Goal: Complete application form

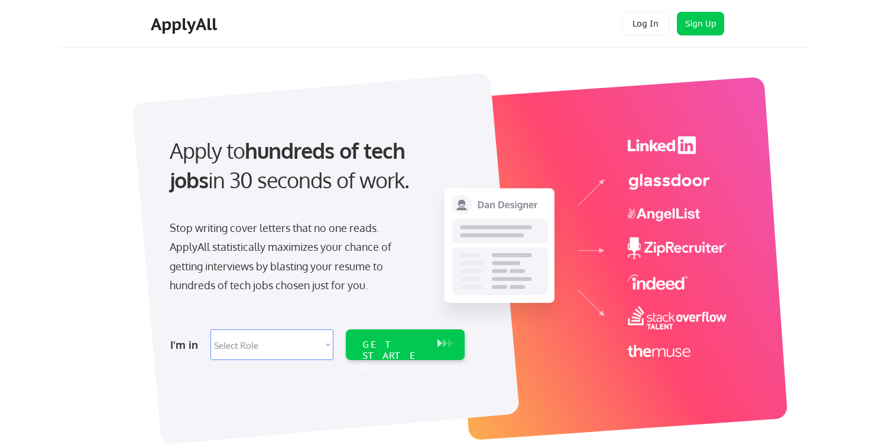
click at [291, 346] on select "Select Role Software Engineering Product Management Customer Success Sales UI/U…" at bounding box center [271, 345] width 123 height 31
select select ""engineering""
click at [210, 330] on select "Select Role Software Engineering Product Management Customer Success Sales UI/U…" at bounding box center [271, 345] width 123 height 31
select select ""engineering""
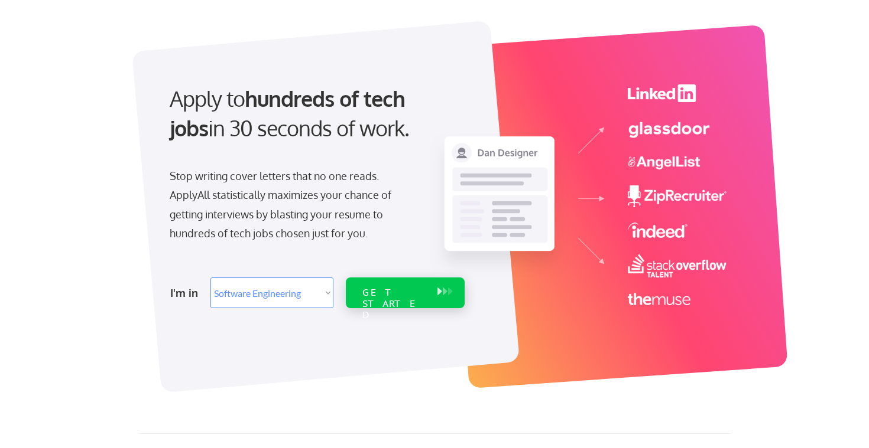
click at [415, 300] on div "GET STARTED" at bounding box center [393, 293] width 75 height 31
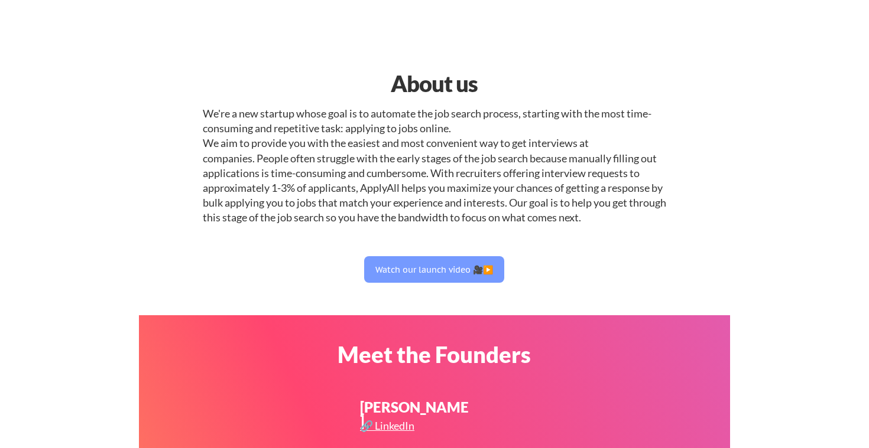
select select ""engineering""
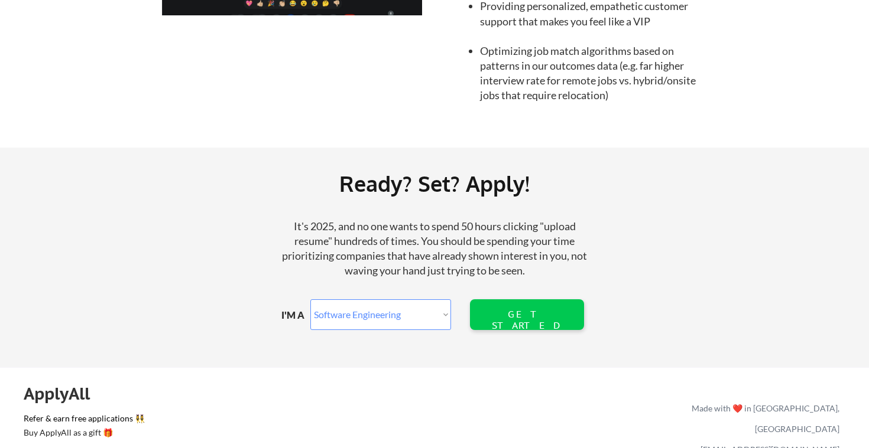
scroll to position [1287, 0]
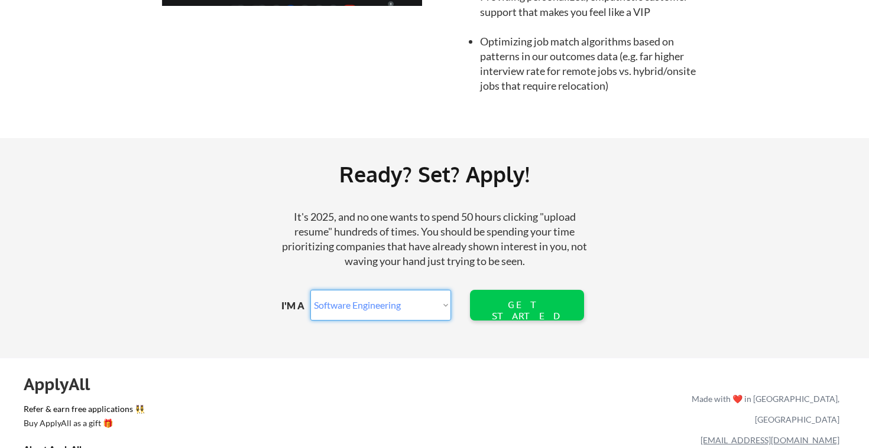
click at [347, 304] on select "Marketer Software Engineering Product Management Customer Success Sales UI/UX/P…" at bounding box center [380, 305] width 141 height 31
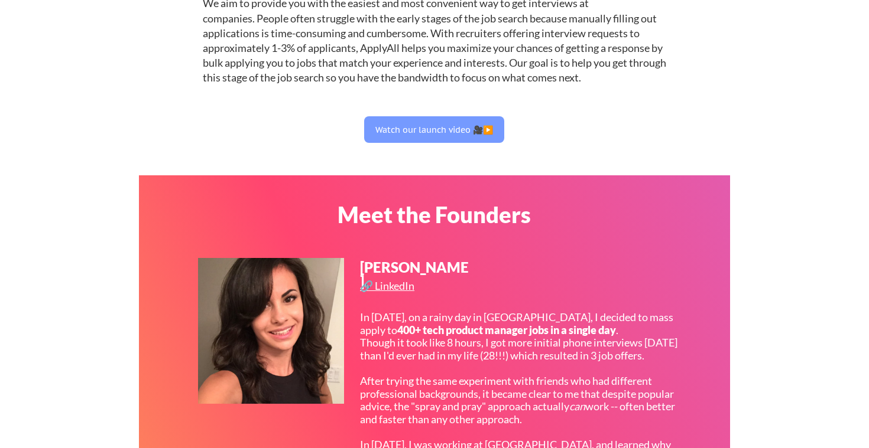
scroll to position [55, 0]
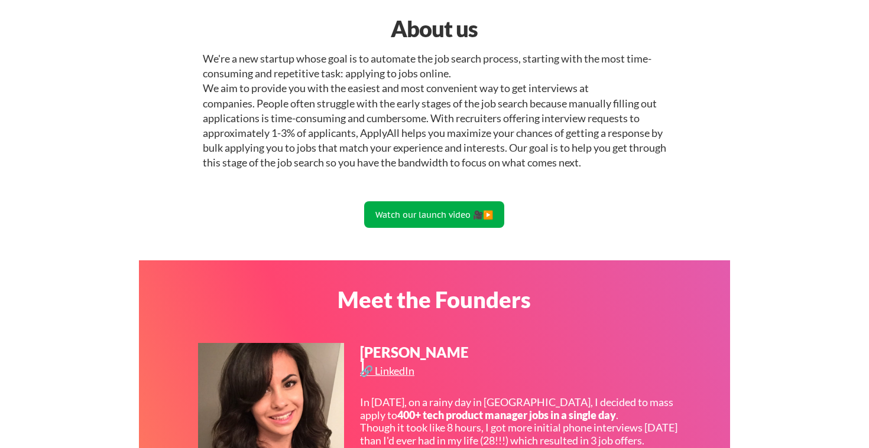
click at [429, 216] on button "Watch our launch video 🎥▶️" at bounding box center [434, 214] width 140 height 27
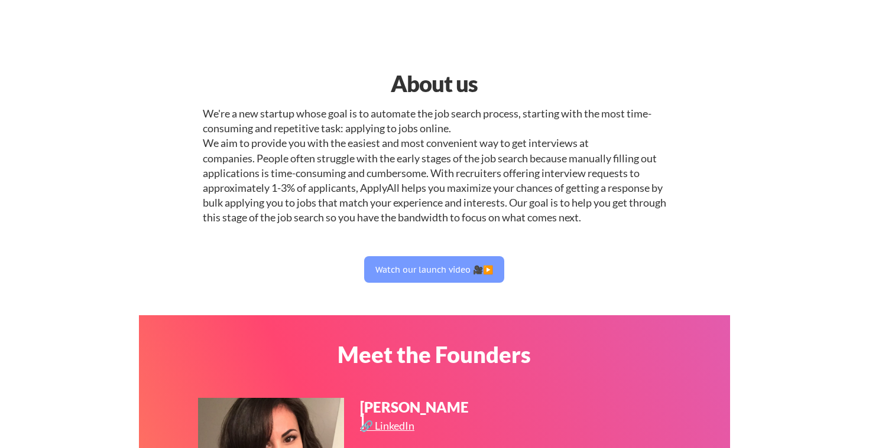
select select ""engineering""
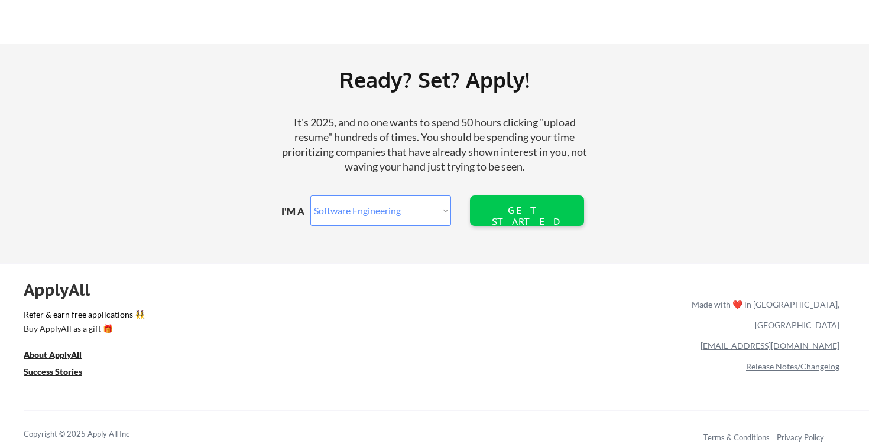
scroll to position [1388, 0]
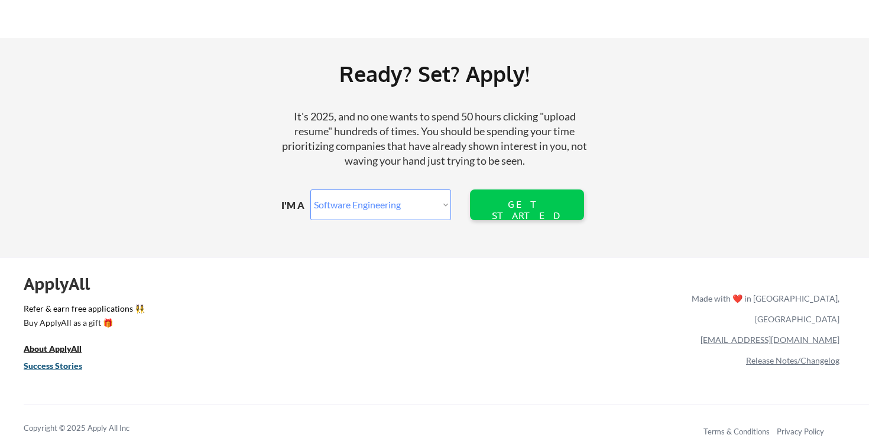
click at [40, 368] on u "Success Stories" at bounding box center [53, 366] width 58 height 10
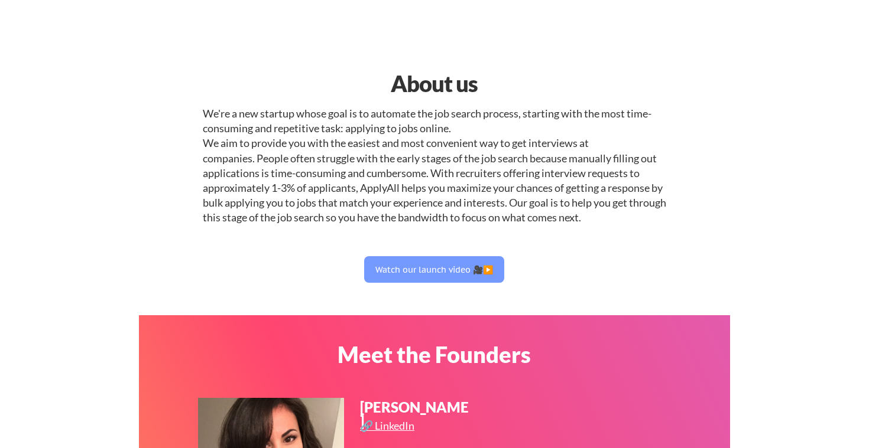
select select ""engineering""
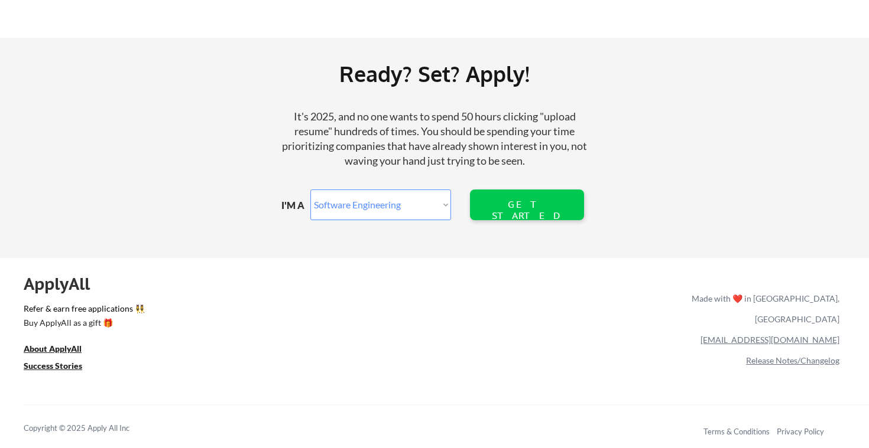
click at [419, 203] on select "Marketer Software Engineering Product Management Customer Success Sales UI/UX/P…" at bounding box center [380, 205] width 141 height 31
click at [524, 192] on div "GET STARTED" at bounding box center [527, 205] width 76 height 31
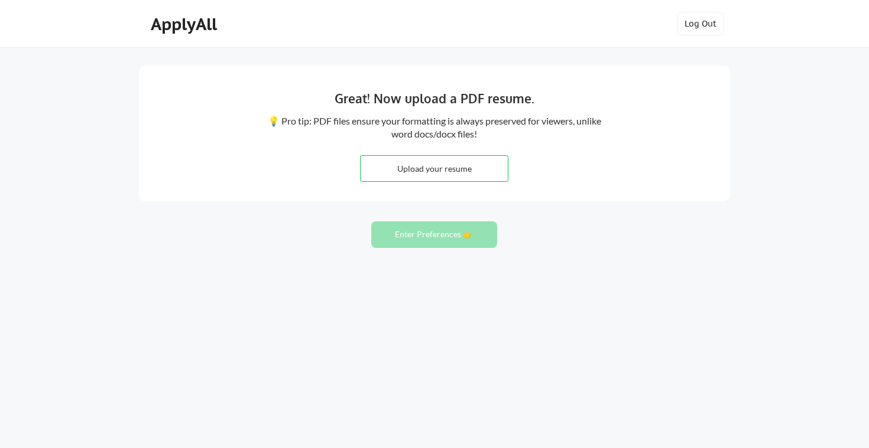
click at [434, 176] on input "file" at bounding box center [433, 168] width 147 height 25
click at [399, 172] on input "file" at bounding box center [433, 168] width 147 height 25
type input "C:\fakepath\Resume 2025 - Achdiat Hadit Camil#.pdf"
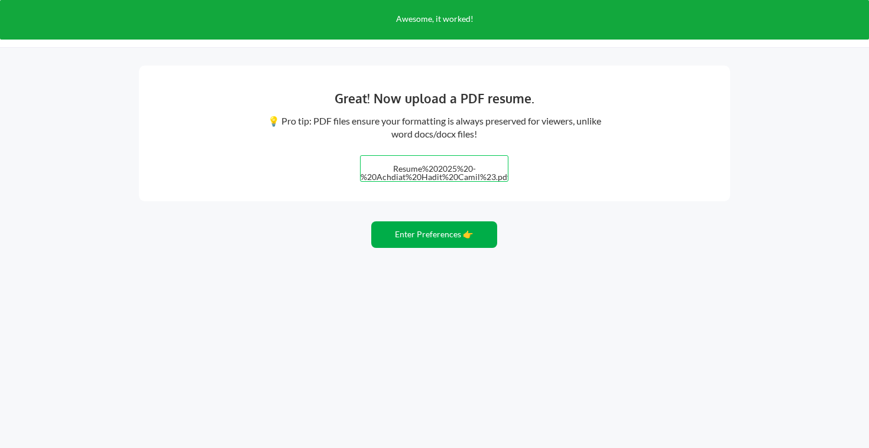
click at [429, 242] on button "Enter Preferences 👉" at bounding box center [434, 235] width 126 height 27
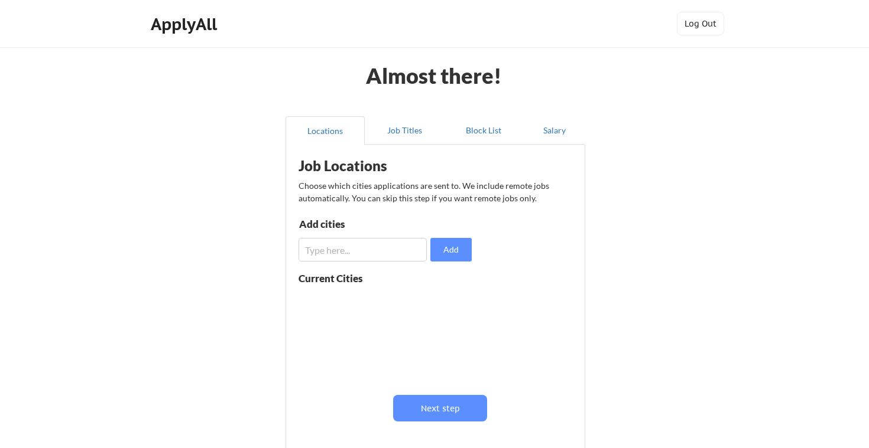
click at [369, 248] on input "input" at bounding box center [362, 250] width 128 height 24
type input "[GEOGRAPHIC_DATA]"
type input "san [PERSON_NAME]"
click at [347, 283] on div "Current Cities" at bounding box center [343, 279] width 90 height 10
click at [416, 410] on button "Next step" at bounding box center [440, 408] width 94 height 27
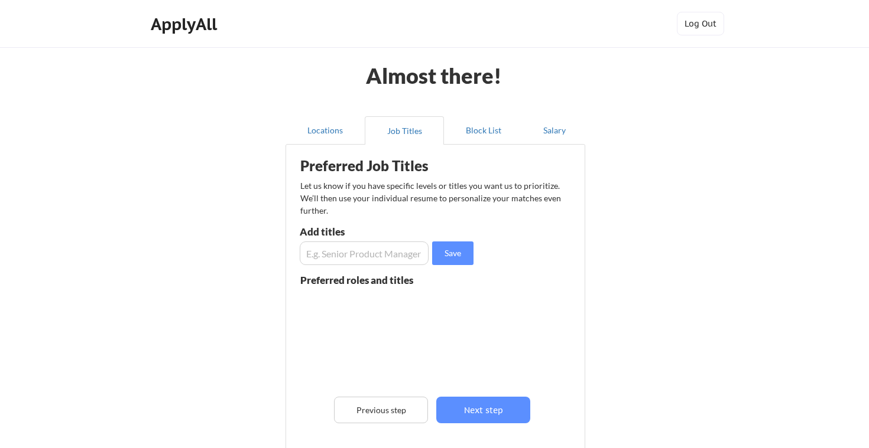
click at [370, 255] on input "input" at bounding box center [364, 254] width 129 height 24
type input "r"
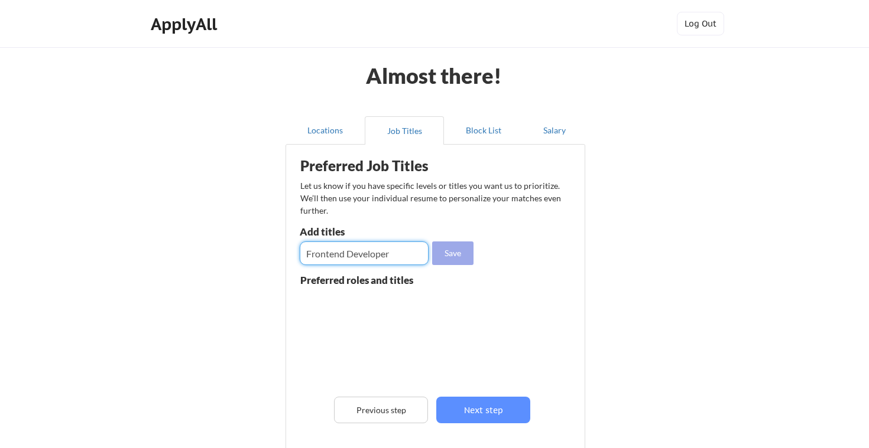
type input "Frontend Developer"
click at [460, 253] on button "Save" at bounding box center [452, 254] width 41 height 24
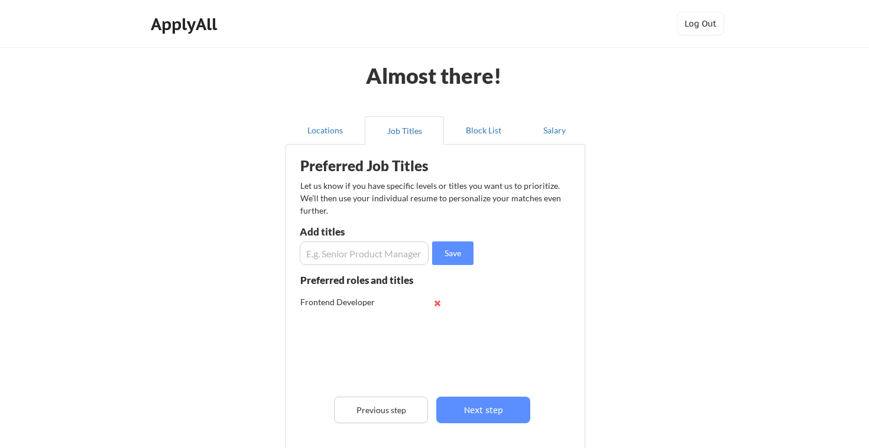
click at [369, 256] on input "input" at bounding box center [364, 254] width 129 height 24
type input "Reac"
type input "Mobile Developer"
click at [455, 253] on button "Save" at bounding box center [452, 254] width 41 height 24
click at [367, 258] on input "input" at bounding box center [364, 254] width 129 height 24
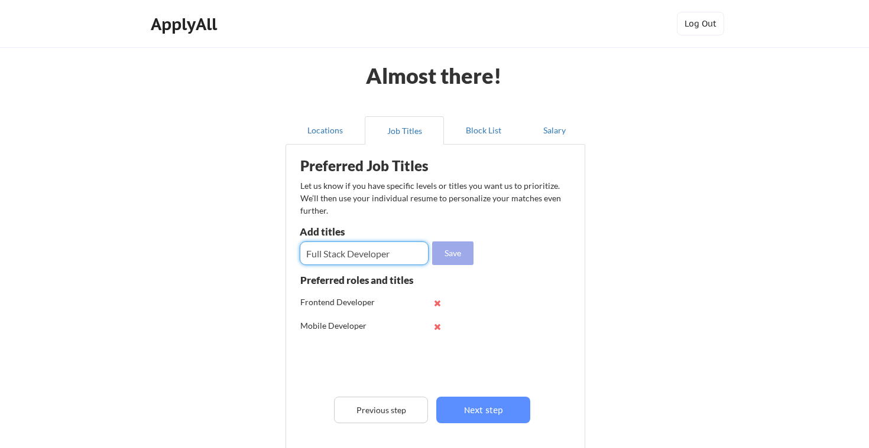
type input "Full Stack Developer"
click at [441, 255] on button "Save" at bounding box center [452, 254] width 41 height 24
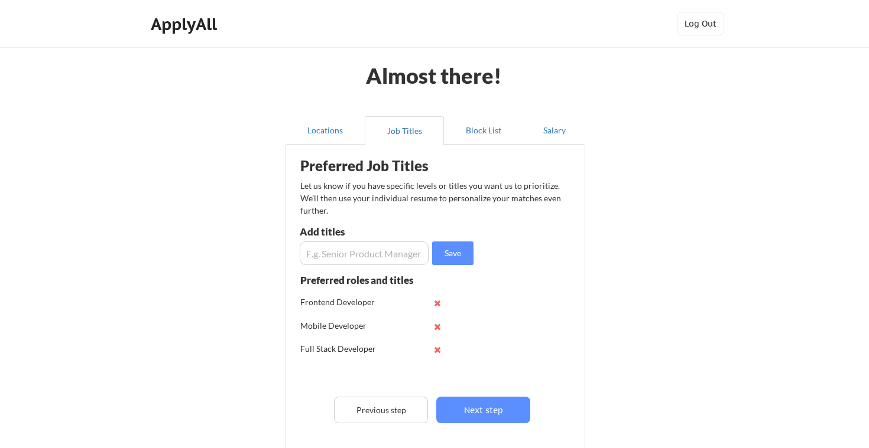
click at [337, 254] on input "input" at bounding box center [364, 254] width 129 height 24
type input "React Developer"
click at [464, 245] on button "Save" at bounding box center [452, 254] width 41 height 24
click at [352, 255] on input "input" at bounding box center [364, 254] width 129 height 24
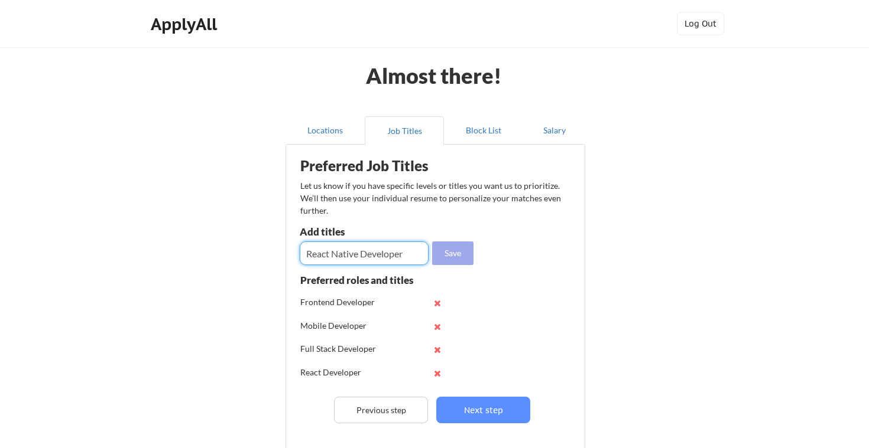
type input "React Native Developer"
click at [440, 255] on button "Save" at bounding box center [452, 254] width 41 height 24
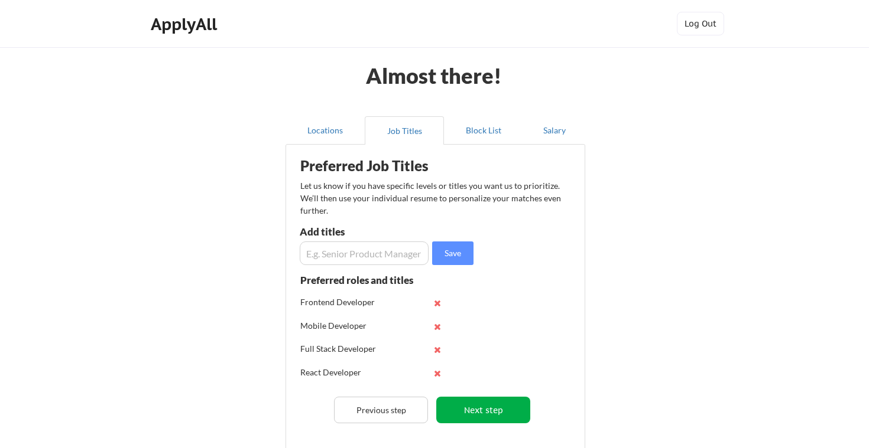
click at [486, 413] on button "Next step" at bounding box center [483, 410] width 94 height 27
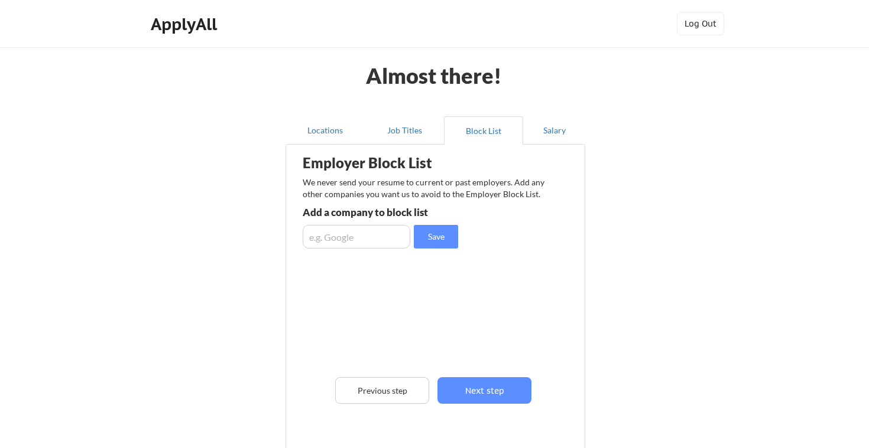
click at [350, 244] on input "input" at bounding box center [357, 237] width 108 height 24
type input "S"
type input "Astra Property"
click at [434, 239] on button "Save" at bounding box center [436, 237] width 44 height 24
click at [368, 239] on input "input" at bounding box center [357, 237] width 108 height 24
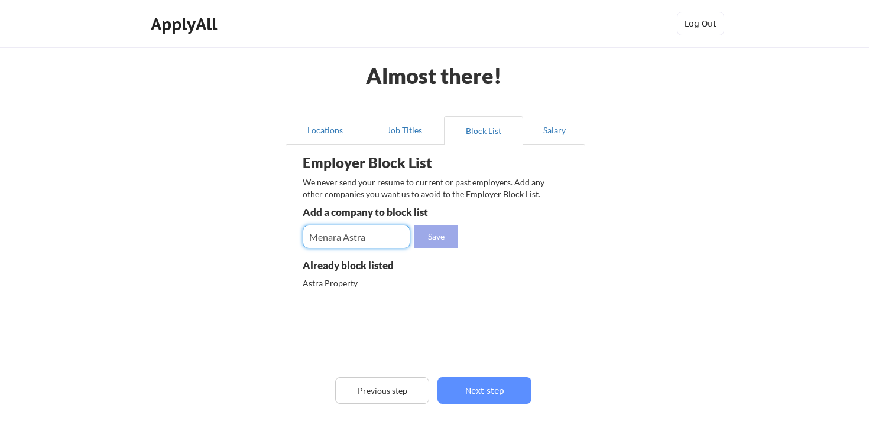
type input "Menara Astra"
click at [437, 240] on button "Save" at bounding box center [436, 237] width 44 height 24
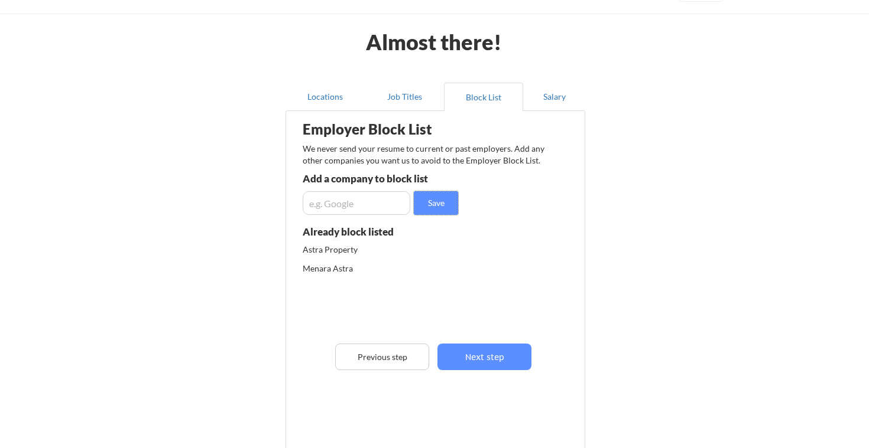
scroll to position [50, 0]
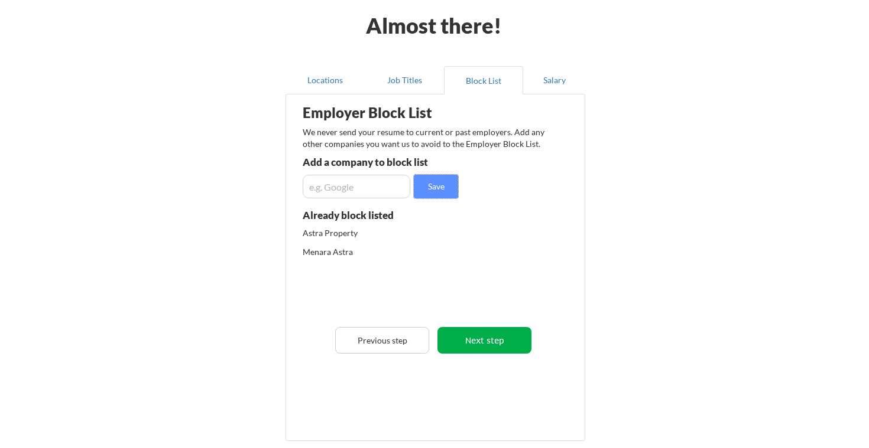
click at [466, 346] on button "Next step" at bounding box center [484, 340] width 94 height 27
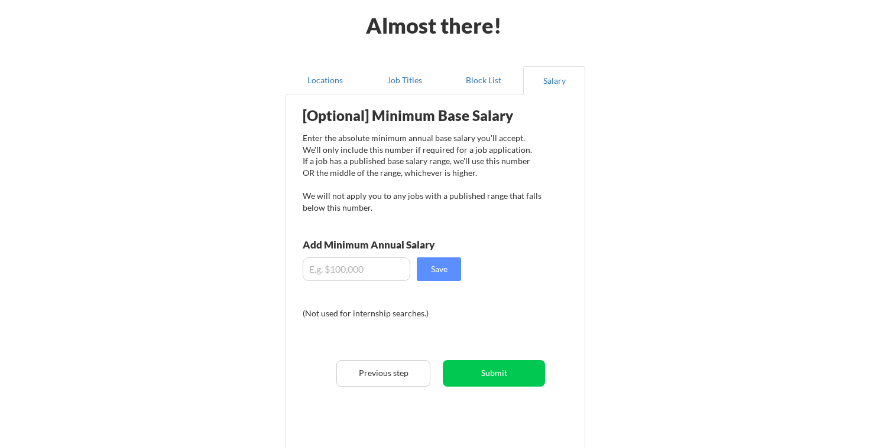
click at [335, 269] on input "input" at bounding box center [357, 270] width 108 height 24
click at [352, 267] on input "input" at bounding box center [357, 270] width 108 height 24
type input "$1,600"
click at [440, 279] on button "Save" at bounding box center [439, 270] width 44 height 24
click at [447, 301] on div "We'll use $1,600 to calibrate your min. salary goal!" at bounding box center [422, 301] width 239 height 28
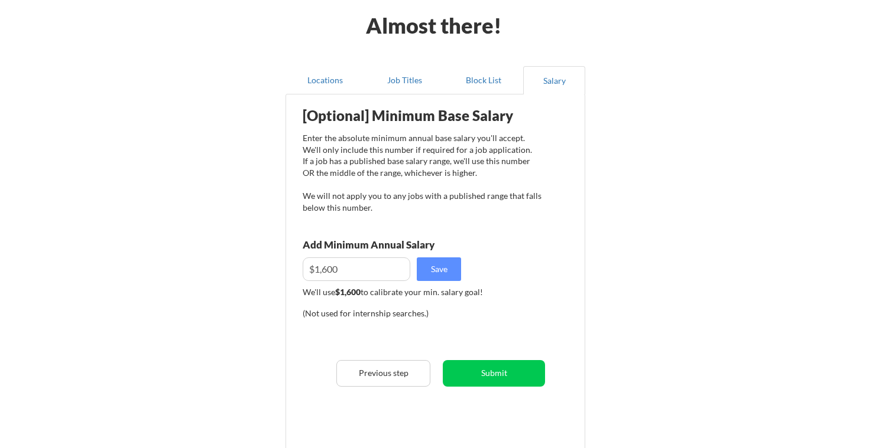
click at [434, 294] on div "We'll use $1,600 to calibrate your min. salary goal!" at bounding box center [422, 293] width 239 height 12
click at [502, 372] on button "Submit" at bounding box center [494, 373] width 102 height 27
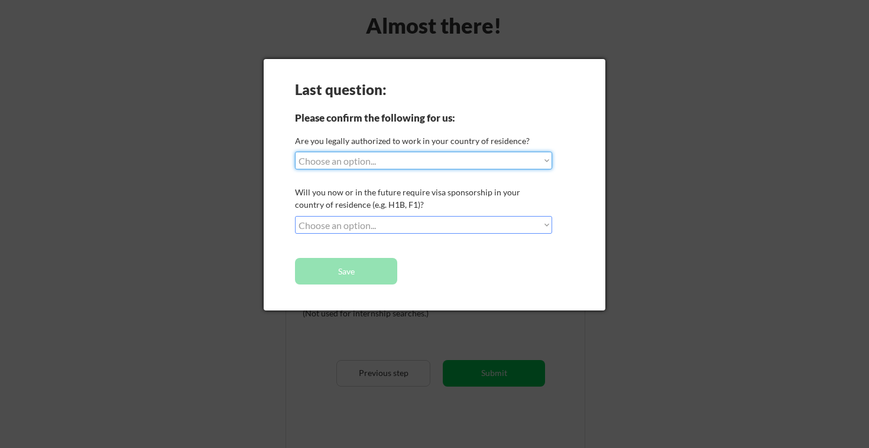
click at [409, 162] on select "Choose an option... Yes, I am a US Citizen Yes, I am a Canadian Citizen Yes, I …" at bounding box center [423, 161] width 257 height 18
click at [390, 158] on select "Choose an option... Yes, I am a US Citizen Yes, I am a Canadian Citizen Yes, I …" at bounding box center [423, 161] width 257 height 18
click at [396, 222] on select "Choose an option... No, I will not need sponsorship Yes, I will need sponsorship" at bounding box center [423, 225] width 257 height 18
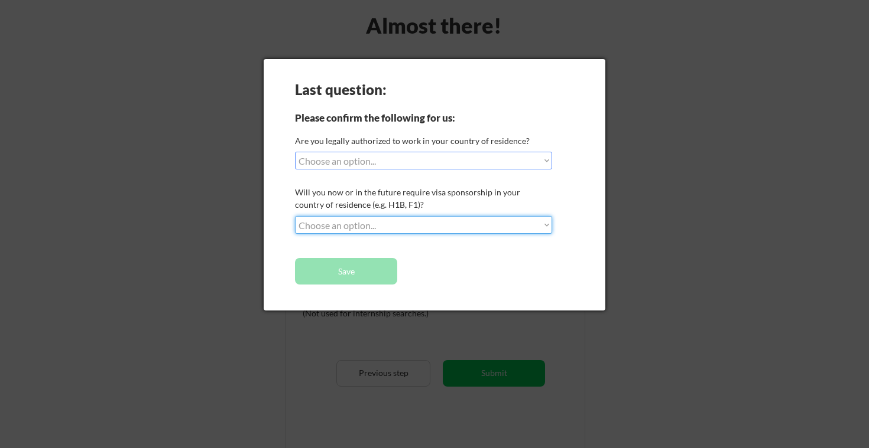
select select ""yes__i_will_need_sponsorship""
click at [295, 216] on select "Choose an option... No, I will not need sponsorship Yes, I will need sponsorship" at bounding box center [423, 225] width 257 height 18
click at [368, 195] on div "Will you now or in the future require visa sponsorship in your country of resid…" at bounding box center [422, 198] width 254 height 25
click at [366, 159] on select "Choose an option... Yes, I am a US Citizen Yes, I am a Canadian Citizen Yes, I …" at bounding box center [423, 161] width 257 height 18
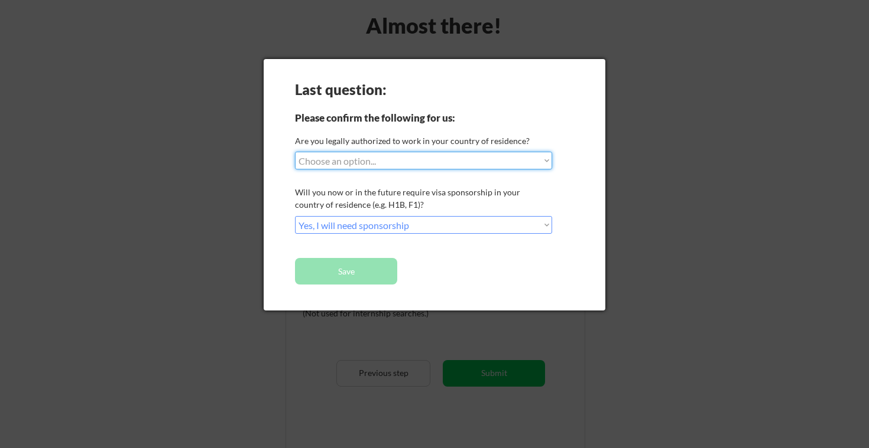
select select ""no__i_am_not__yet__authorized""
click at [295, 152] on select "Choose an option... Yes, I am a US Citizen Yes, I am a Canadian Citizen Yes, I …" at bounding box center [423, 161] width 257 height 18
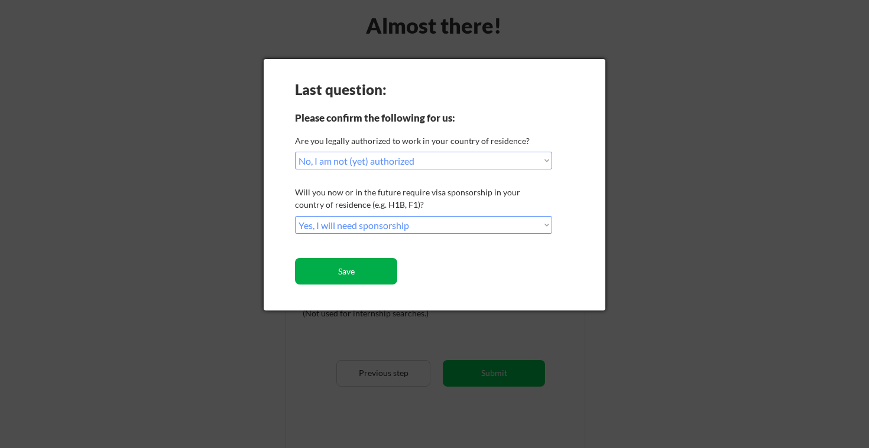
click at [363, 271] on button "Save" at bounding box center [346, 271] width 102 height 27
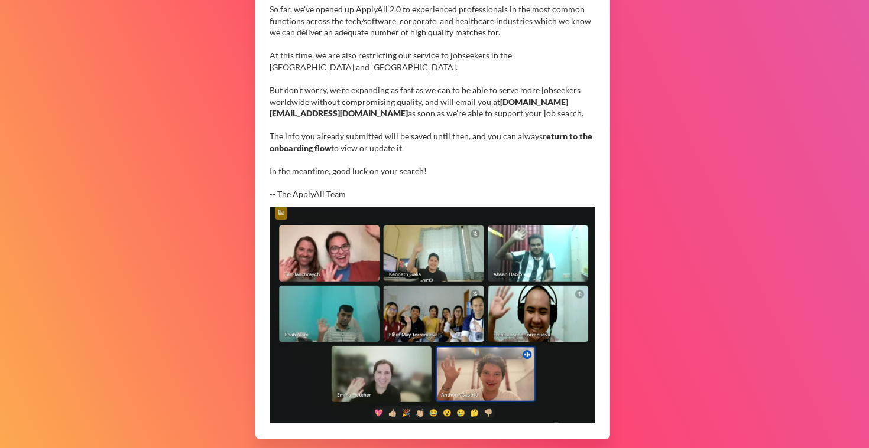
scroll to position [319, 0]
